Goal: Information Seeking & Learning: Learn about a topic

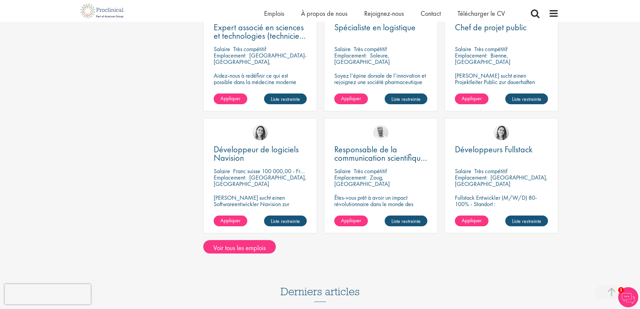
scroll to position [571, 0]
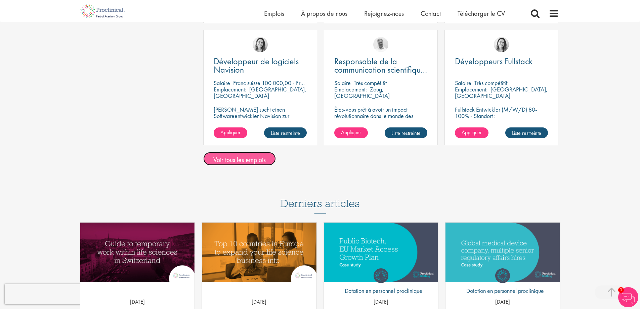
drag, startPoint x: 241, startPoint y: 137, endPoint x: 233, endPoint y: 139, distance: 7.9
click at [241, 155] on font "Voir tous les emplois" at bounding box center [239, 159] width 52 height 9
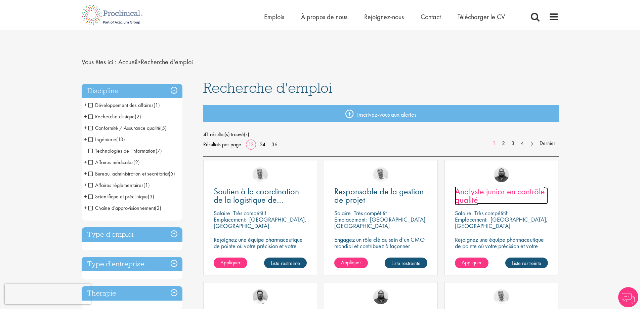
click at [505, 197] on link "Analyste junior en contrôle qualité" at bounding box center [501, 195] width 93 height 17
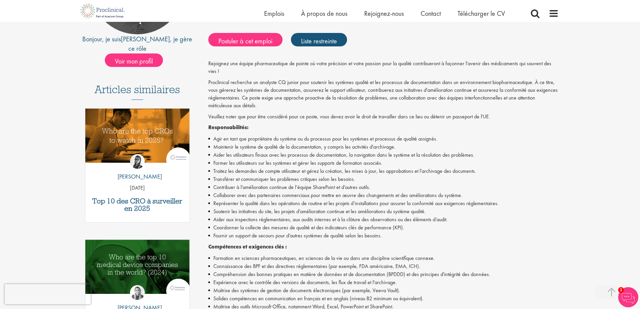
scroll to position [134, 0]
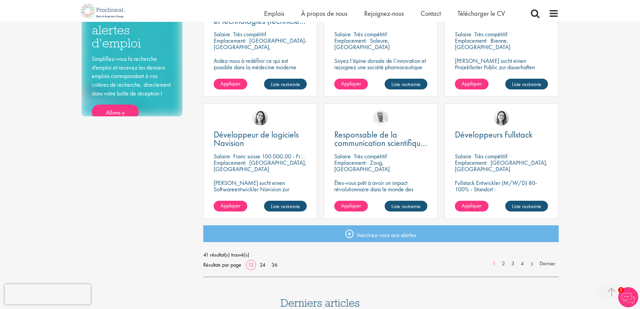
scroll to position [504, 0]
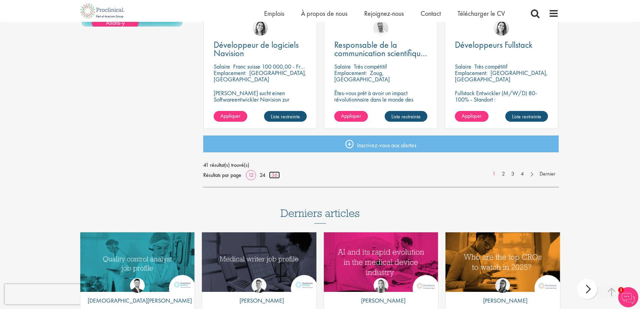
click at [273, 174] on font "36" at bounding box center [274, 174] width 6 height 7
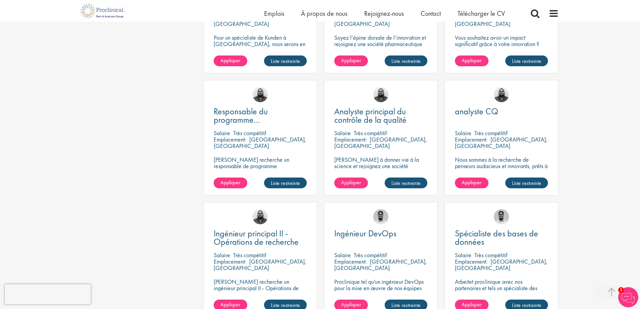
scroll to position [806, 0]
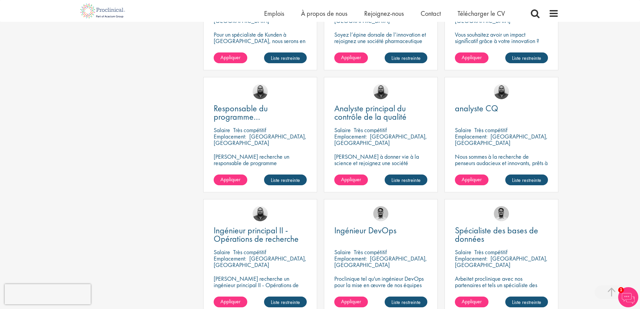
click at [363, 129] on font "Très compétitif" at bounding box center [370, 130] width 33 height 8
click at [364, 116] on font "Analyste principal du contrôle de la qualité" at bounding box center [370, 112] width 72 height 20
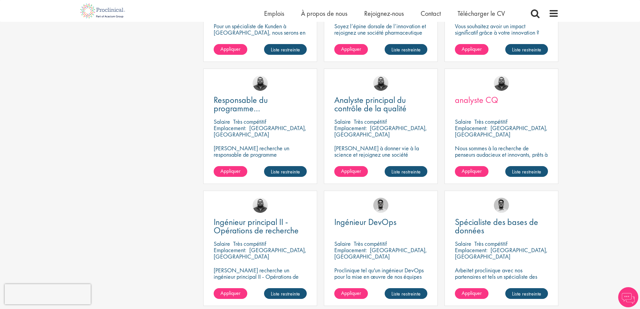
scroll to position [806, 0]
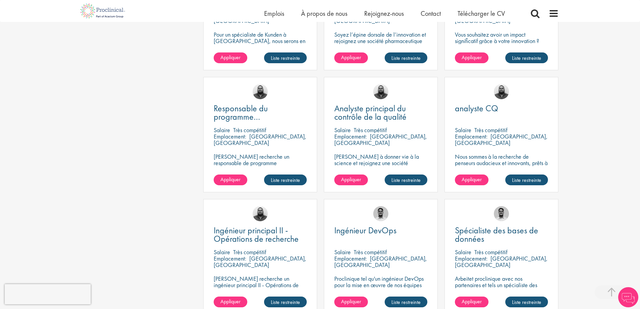
click at [481, 103] on div "analyste CQ Salaire Très compétitif Emplacement: Neuchâtel, Suisse Nous sommes …" at bounding box center [501, 134] width 114 height 115
click at [479, 105] on font "analyste CQ" at bounding box center [476, 107] width 43 height 11
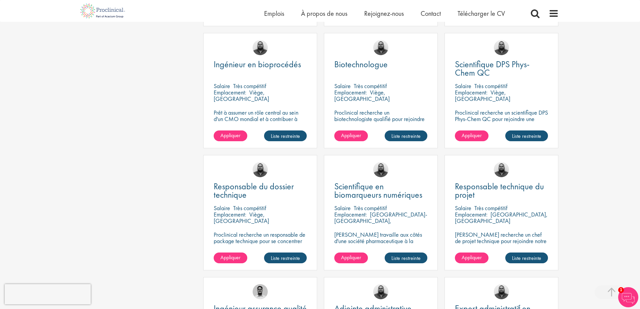
scroll to position [1411, 0]
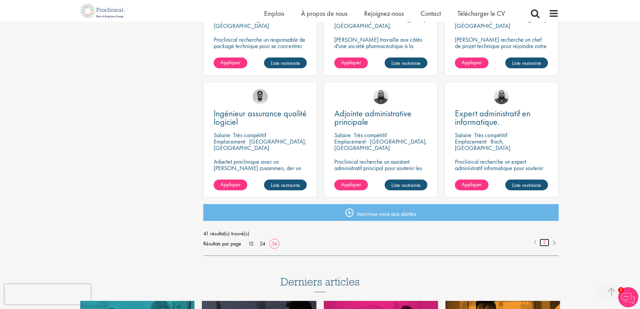
click at [544, 241] on font "2" at bounding box center [544, 242] width 3 height 7
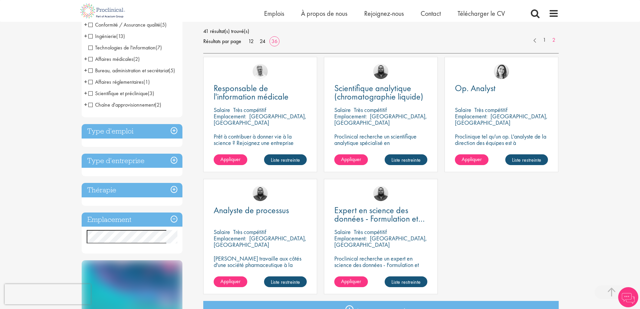
scroll to position [235, 0]
